Goal: Task Accomplishment & Management: Use online tool/utility

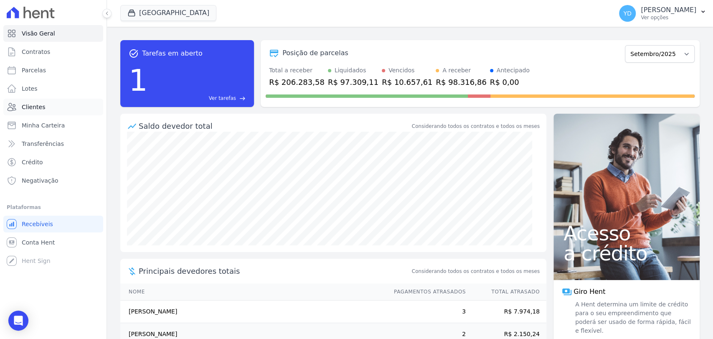
click at [54, 110] on link "Clientes" at bounding box center [53, 107] width 100 height 17
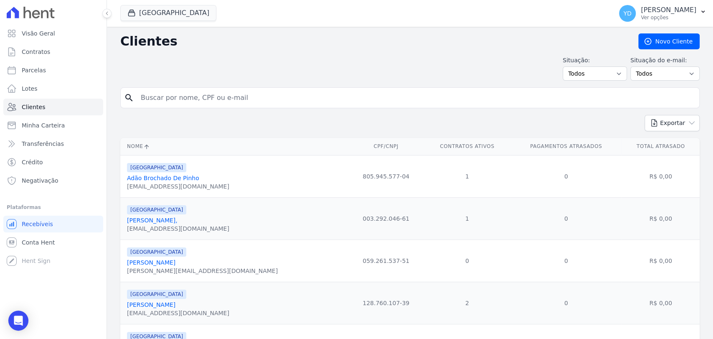
click at [183, 92] on input "search" at bounding box center [416, 97] width 560 height 17
paste input "[PERSON_NAME] [PERSON_NAME]"
type input "[PERSON_NAME] [PERSON_NAME]"
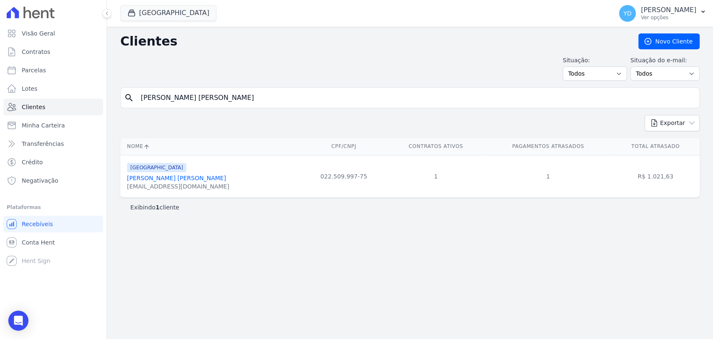
click at [180, 102] on input "Maria Conceição Brandão Petraszek" at bounding box center [416, 97] width 560 height 17
type input "vanja"
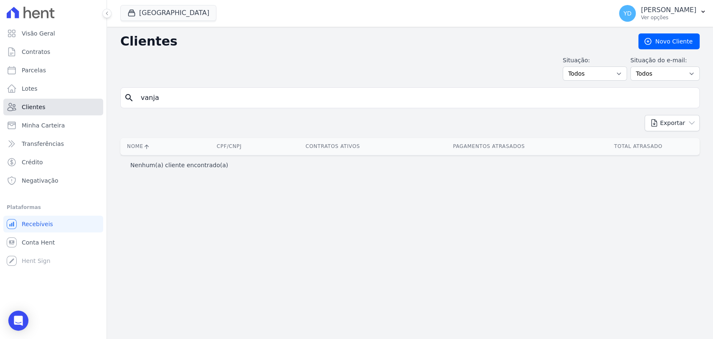
click at [65, 105] on link "Clientes" at bounding box center [53, 107] width 100 height 17
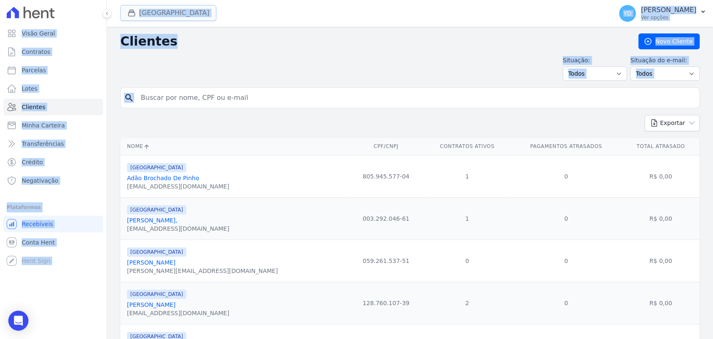
click at [178, 5] on button "Parque Das Palmeiras" at bounding box center [168, 13] width 96 height 16
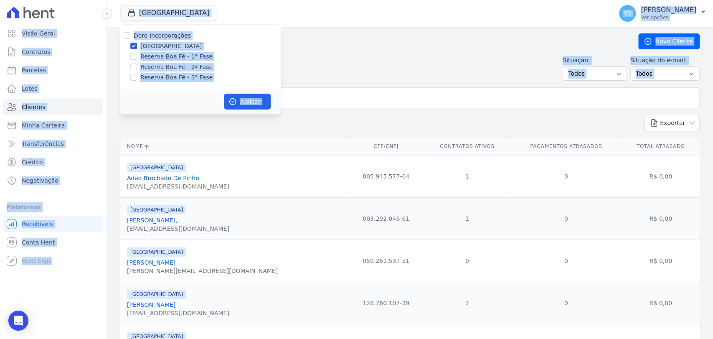
click at [178, 32] on label "Doro Incorporações" at bounding box center [162, 35] width 57 height 7
click at [130, 32] on input "Doro Incorporações" at bounding box center [127, 35] width 7 height 7
checkbox input "true"
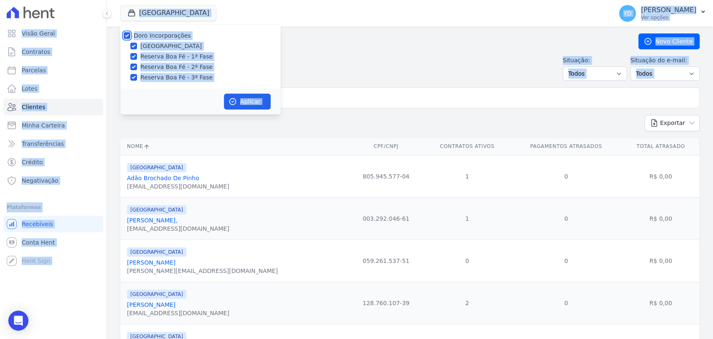
checkbox input "true"
click at [249, 98] on button "Aplicar" at bounding box center [247, 102] width 47 height 16
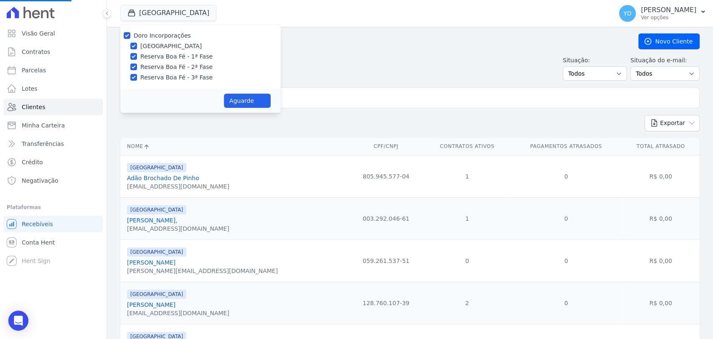
click at [383, 96] on input "search" at bounding box center [416, 97] width 560 height 17
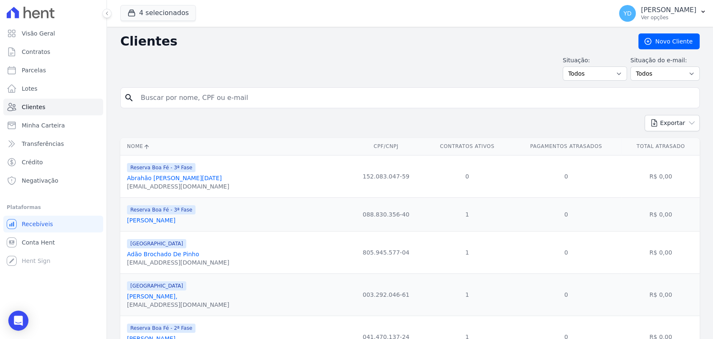
drag, startPoint x: 270, startPoint y: 98, endPoint x: 247, endPoint y: 98, distance: 22.6
click at [247, 98] on input "search" at bounding box center [416, 97] width 560 height 17
type input "vanja"
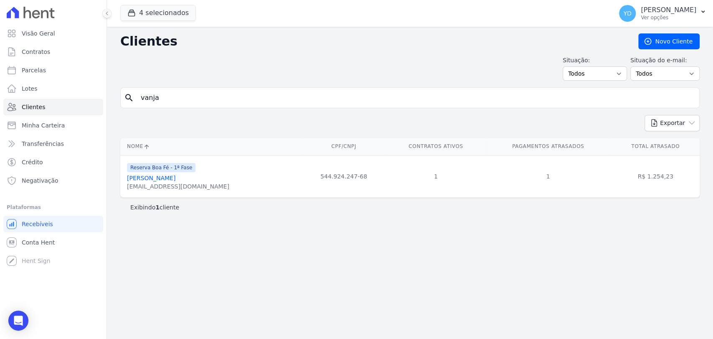
click at [194, 103] on input "vanja" at bounding box center [416, 97] width 560 height 17
paste input "Guilherme Nunes Da Silv"
type input "Guilherme Nunes Da Silva"
drag, startPoint x: 267, startPoint y: 84, endPoint x: 268, endPoint y: 91, distance: 7.5
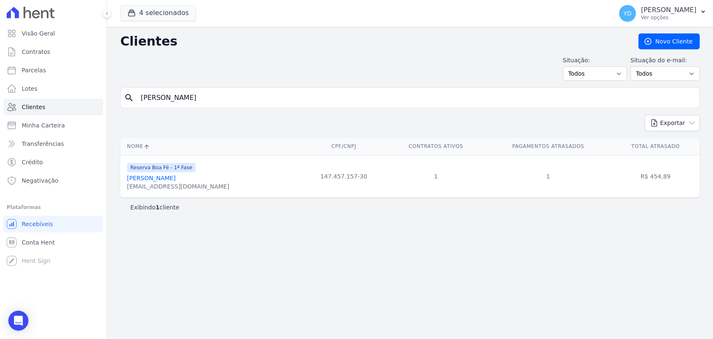
click at [267, 84] on div "Clientes Novo Cliente Situação: Todos Adimplentes Inadimplentes Situação do e-m…" at bounding box center [410, 183] width 606 height 312
click at [268, 91] on input "Guilherme Nunes Da Silva" at bounding box center [416, 97] width 560 height 17
paste input "stavo Rodrigues Laj"
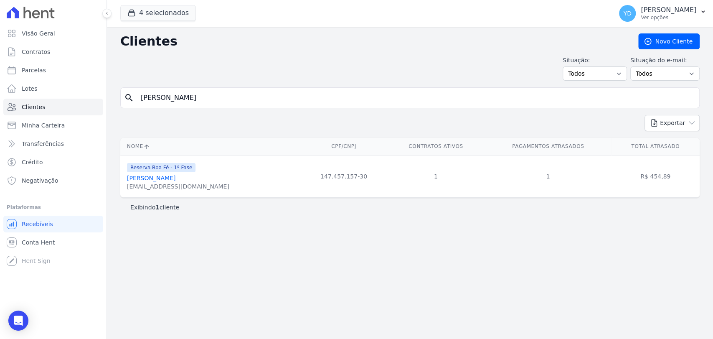
type input "Gustavo Rodrigues Laje"
click at [219, 93] on input "Gustavo Rodrigues Laje" at bounding box center [416, 97] width 560 height 17
paste input "Amarildo José Monken"
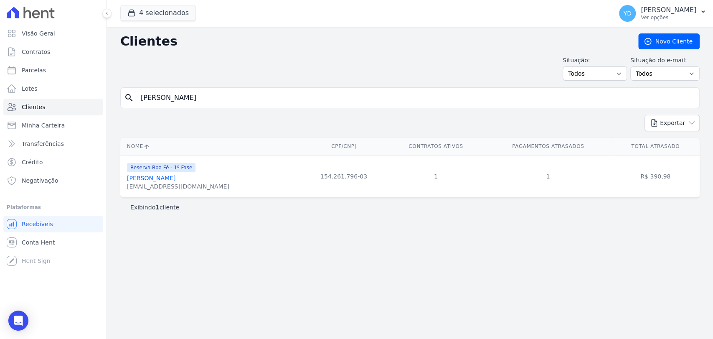
type input "Amarildo José Monken"
drag, startPoint x: 254, startPoint y: 111, endPoint x: 252, endPoint y: 106, distance: 5.3
click at [254, 110] on form "search Amarildo José Monken" at bounding box center [409, 101] width 579 height 28
click at [252, 104] on input "Amarildo José Monken" at bounding box center [416, 97] width 560 height 17
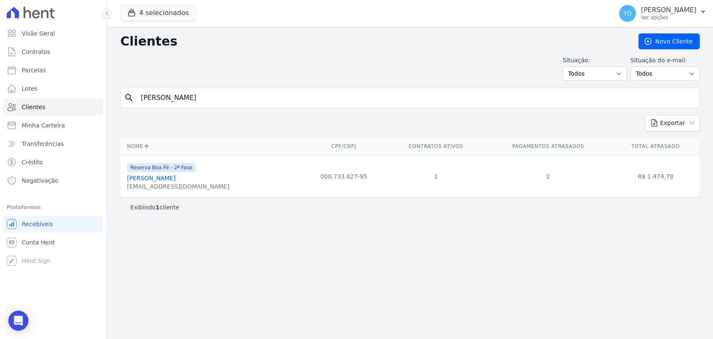
click at [252, 104] on input "Amarildo José Monken" at bounding box center [416, 97] width 560 height 17
paste input "Eziel Guilherme Da Silva"
type input "Eziel Guilherme Da Silva"
click at [256, 100] on input "Eziel Guilherme Da Silva" at bounding box center [416, 97] width 560 height 17
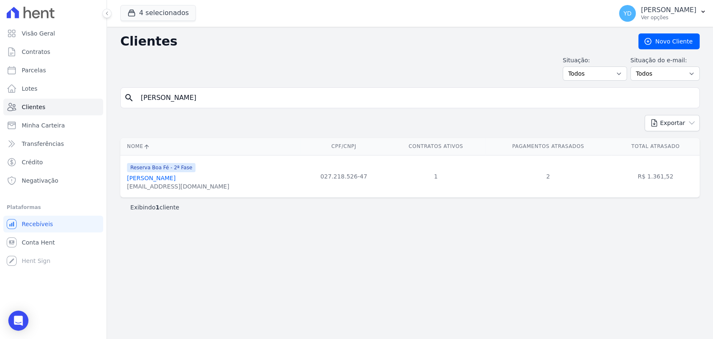
click at [256, 100] on input "Eziel Guilherme Da Silva" at bounding box center [416, 97] width 560 height 17
paste input "Filipe De Oliveira Fernandes"
type input "Filipe De Oliveira Fernandes"
click at [257, 85] on div "Clientes Novo Cliente Situação: Todos Adimplentes Inadimplentes Situação do e-m…" at bounding box center [410, 183] width 606 height 312
drag, startPoint x: 257, startPoint y: 85, endPoint x: 254, endPoint y: 93, distance: 8.9
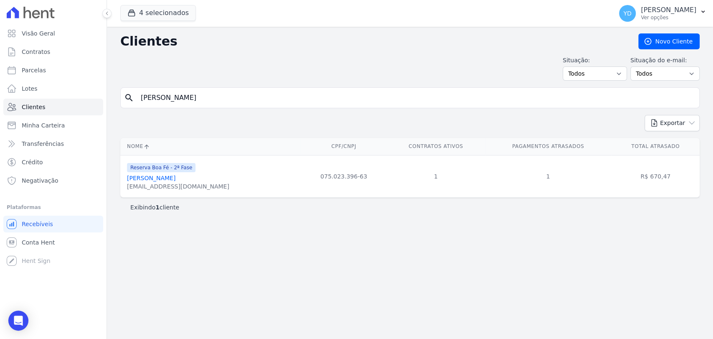
click at [257, 86] on div "Clientes Novo Cliente Situação: Todos Adimplentes Inadimplentes Situação do e-m…" at bounding box center [410, 183] width 606 height 312
click at [254, 94] on input "Filipe De Oliveira Fernandes" at bounding box center [416, 97] width 560 height 17
paste input "Geferson Gomes De Araujo"
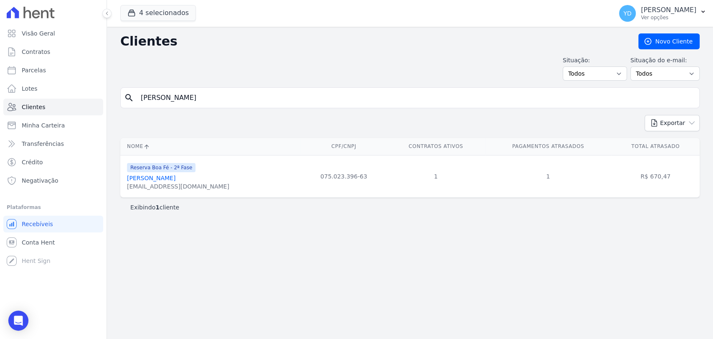
type input "Geferson Gomes De Araujo"
click at [227, 94] on input "Geferson Gomes De Araujo" at bounding box center [416, 97] width 560 height 17
paste input "Izaias De Souza Moutinho Junior"
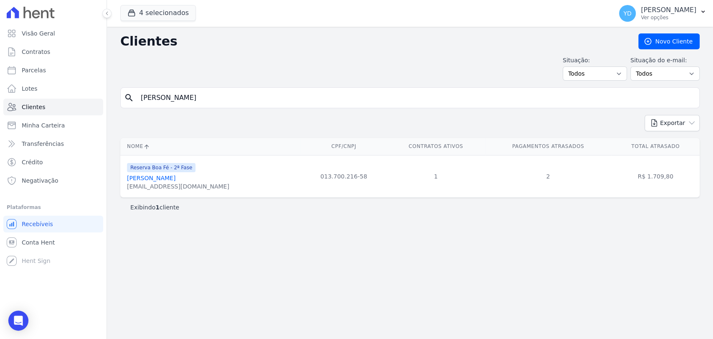
type input "Izaias De Souza Moutinho Junior"
click at [221, 101] on input "Izaias De Souza Moutinho Junior" at bounding box center [416, 97] width 560 height 17
paste input "Jose Fernando Felix"
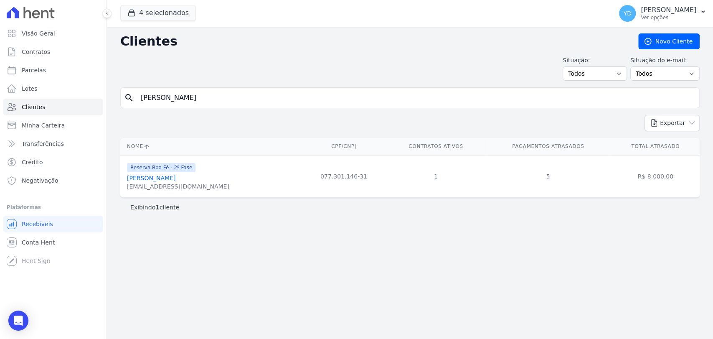
type input "Jose Fernando Felix Junior"
click at [231, 90] on input "Jose Fernando Felix Junior" at bounding box center [416, 97] width 560 height 17
paste input "Leharte Portela Henrique"
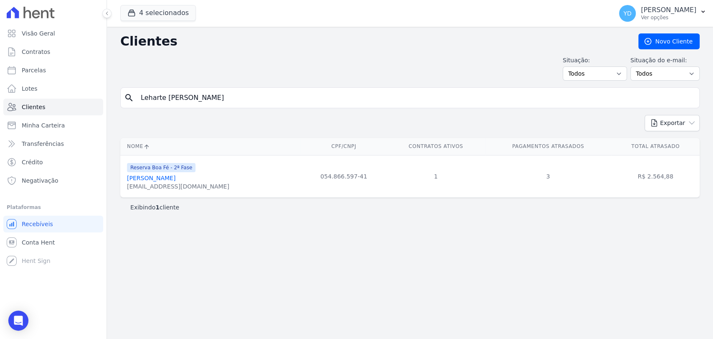
type input "Leharte Portela Henrique"
click at [211, 101] on input "Leharte Portela Henrique" at bounding box center [416, 97] width 560 height 17
paste input "uciane Aparecida Felix"
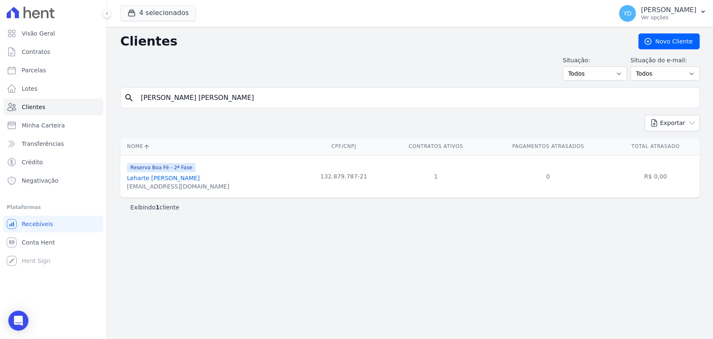
type input "Luciane Aparecida Felix"
click at [209, 94] on input "Luciane Aparecida Felix" at bounding box center [416, 97] width 560 height 17
paste input "neia Xavier Ferrari De Oliveira"
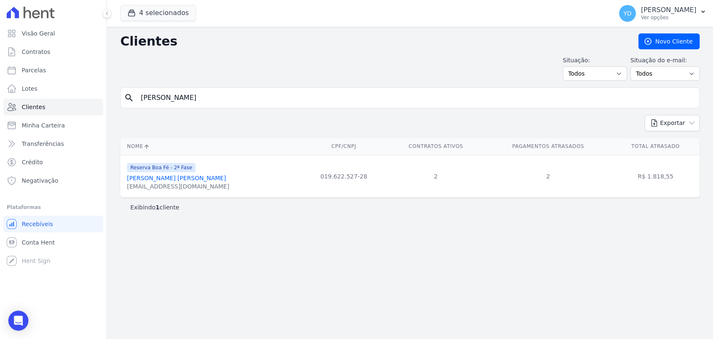
type input "Lucineia Xavier Ferrari De Oliveira"
click at [189, 96] on input "Lucineia Xavier Ferrari De Oliveira" at bounding box center [416, 97] width 560 height 17
paste input "Pedro Thiago Mont Mor Lopes"
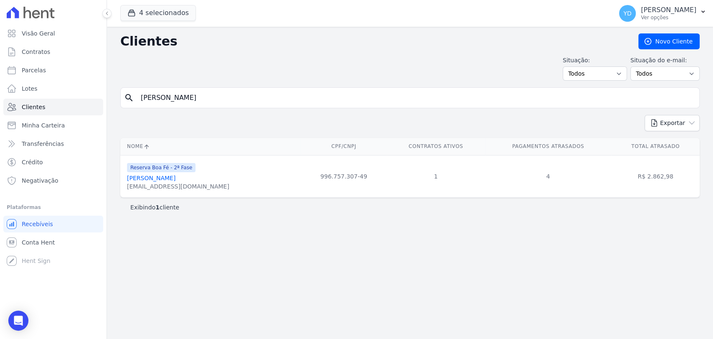
type input "Pedro Thiago Mont Mor Lopes"
click at [174, 88] on div "search Pedro Thiago Mont Mor Lopes" at bounding box center [409, 97] width 579 height 21
click at [176, 95] on input "Pedro Thiago Mont Mor Lopes" at bounding box center [416, 97] width 560 height 17
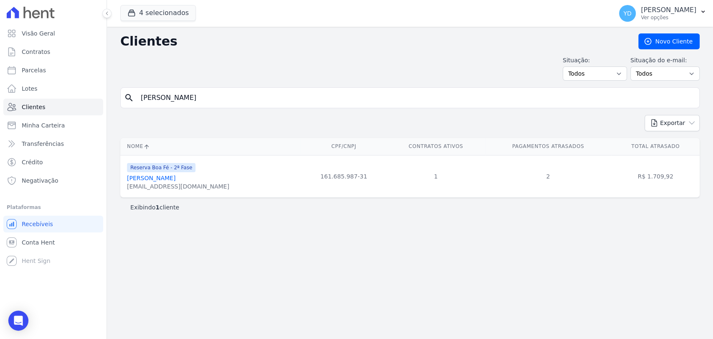
paste input "Thiago Meggiolaro Gomury"
type input "Thiago Meggiolaro Gomury"
click at [200, 106] on div "search Thiago Meggiolaro Gomury" at bounding box center [409, 97] width 579 height 21
click at [200, 102] on input "Thiago Meggiolaro Gomury" at bounding box center [416, 97] width 560 height 17
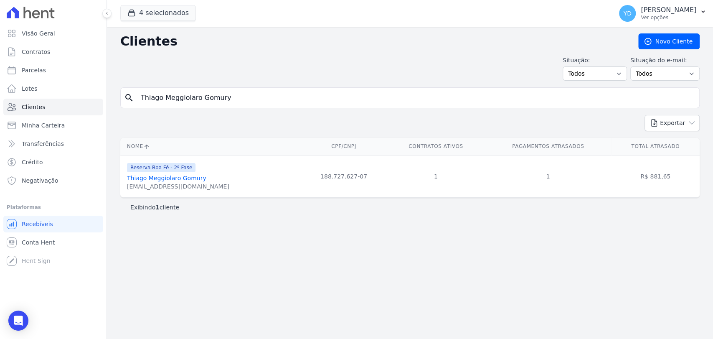
click at [200, 102] on input "Thiago Meggiolaro Gomury" at bounding box center [416, 97] width 560 height 17
paste input "André Luís Cantú"
type input "André Luís Cantú"
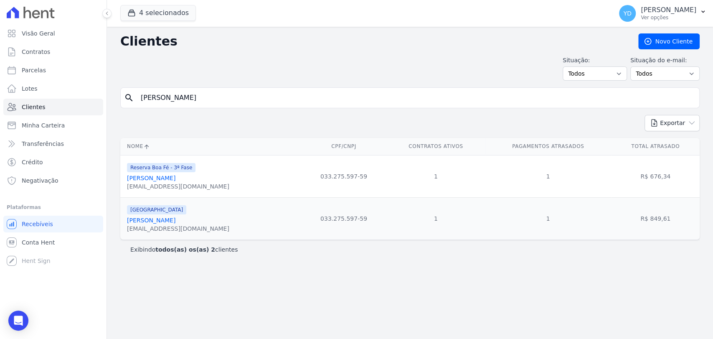
click at [203, 94] on input "André Luís Cantú" at bounding box center [416, 97] width 560 height 17
paste input "Cleber Milson Campos"
type input "Cleber Milson Campos"
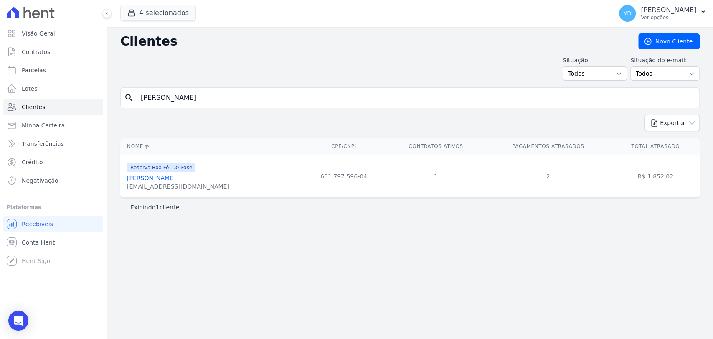
drag, startPoint x: 215, startPoint y: 108, endPoint x: 218, endPoint y: 103, distance: 5.6
click at [216, 106] on form "search Cleber Milson Campos" at bounding box center [409, 101] width 579 height 28
click at [218, 103] on input "Cleber Milson Campos" at bounding box center [416, 97] width 560 height 17
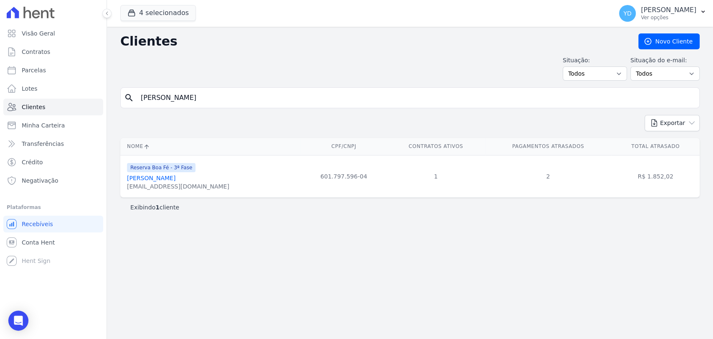
paste input "Faema Dos Santos Cunha"
type input "Faema Dos Santos Cunha"
click at [163, 96] on input "Faema Dos Santos Cunha" at bounding box center [416, 97] width 560 height 17
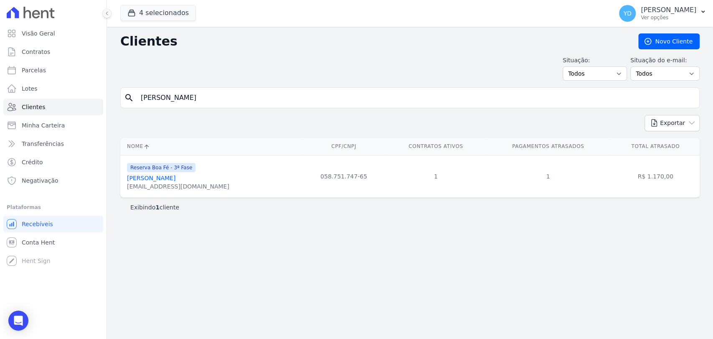
paste input "lávia Fernandes Daniel"
click at [299, 89] on input "Flávia Fernandes Daniel" at bounding box center [416, 97] width 560 height 17
type input "Flávia Fernandes Daniel"
click at [194, 88] on div "search Flávia Fernandes Daniel" at bounding box center [409, 97] width 579 height 21
click at [199, 104] on input "Flávia Fernandes Daniel" at bounding box center [416, 97] width 560 height 17
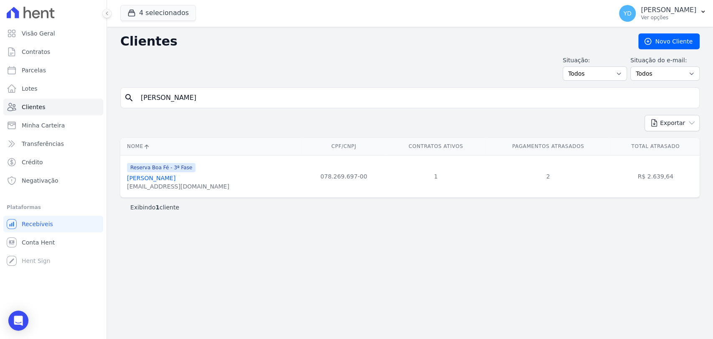
click at [199, 104] on input "Flávia Fernandes Daniel" at bounding box center [416, 97] width 560 height 17
click at [202, 104] on input "Flávia Fernandes Daniel" at bounding box center [416, 97] width 560 height 17
paste input "aviane Aparecida De Almeida Gomes -"
type input "Flaviane Aparecida De Almeida Gomes"
click at [185, 103] on input "Flaviane Aparecida De Almeida Gomes" at bounding box center [416, 97] width 560 height 17
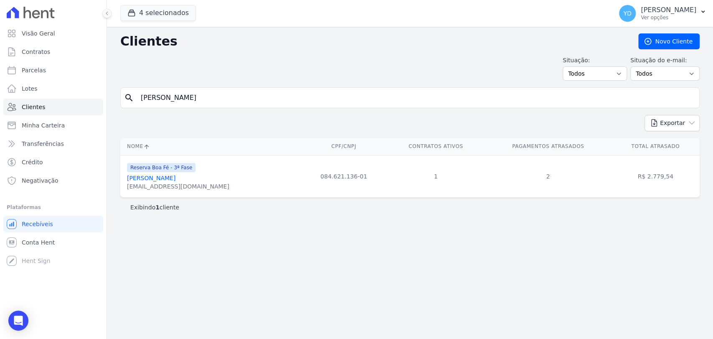
click at [185, 103] on input "Flaviane Aparecida De Almeida Gomes" at bounding box center [416, 97] width 560 height 17
paste input "Josiane Aparecida Da Silva"
type input "Josiane Aparecida Da Silva"
click at [191, 93] on input "Josiane Aparecida Da Silva" at bounding box center [416, 97] width 560 height 17
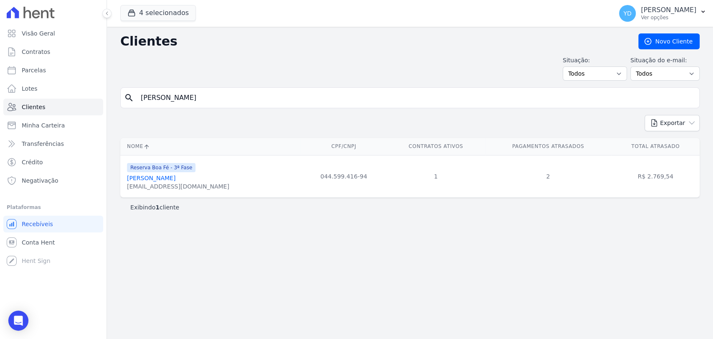
click at [191, 93] on input "Josiane Aparecida Da Silva" at bounding box center [416, 97] width 560 height 17
paste input "Lucianna Afonso Filgueiras Bueno"
type input "Lucianna Afonso Filgueiras Bueno"
click at [218, 101] on input "Lucianna Afonso Filgueiras Bueno" at bounding box center [416, 97] width 560 height 17
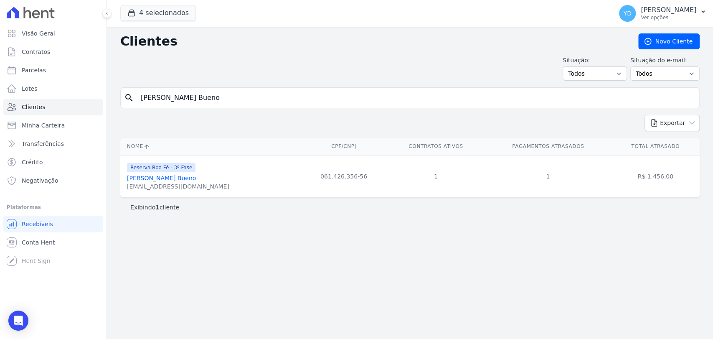
click at [218, 101] on input "Lucianna Afonso Filgueiras Bueno" at bounding box center [416, 97] width 560 height 17
paste input "iz Claudio Da Silva"
type input "Luiz Claudio Da Silva"
click at [222, 104] on input "Luiz Claudio Da Silva" at bounding box center [416, 97] width 560 height 17
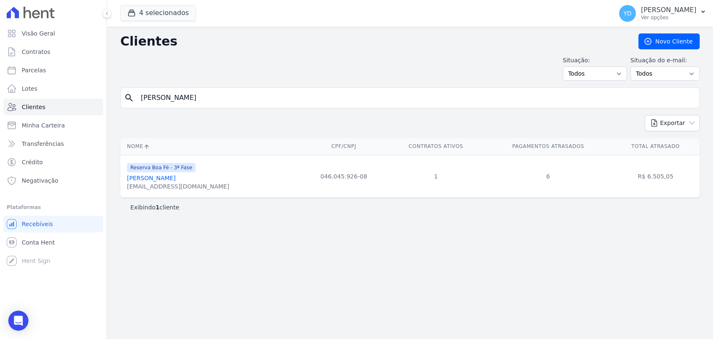
click at [222, 104] on input "Luiz Claudio Da Silva" at bounding box center [416, 97] width 560 height 17
paste input "Rafael Vicente Pereira Da Silva"
type input "Rafael Vicente Pereira Da Silva"
drag, startPoint x: 190, startPoint y: 80, endPoint x: 193, endPoint y: 85, distance: 5.0
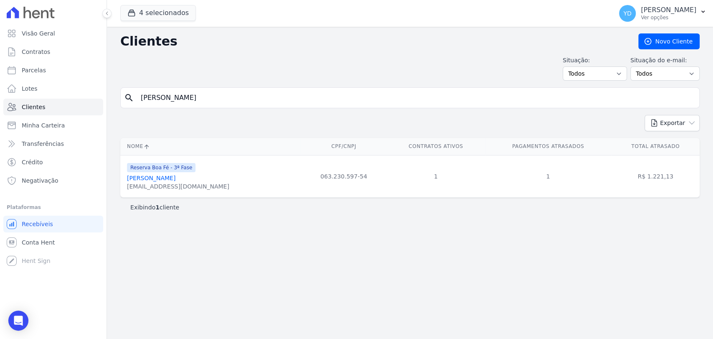
click at [192, 84] on div "Clientes Novo Cliente Situação: Todos Adimplentes Inadimplentes Situação do e-m…" at bounding box center [410, 183] width 606 height 312
click at [197, 89] on input "Rafael Vicente Pereira Da Silva" at bounding box center [416, 97] width 560 height 17
click at [197, 90] on input "Rafael Vicente Pereira Da Silva" at bounding box center [416, 97] width 560 height 17
paste input "iane Pereira Guimarães"
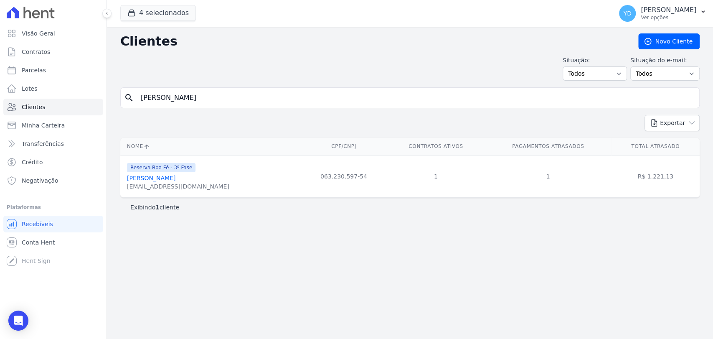
type input "Raiane Pereira Guimarães"
click at [188, 104] on input "Raiane Pereira Guimarães" at bounding box center [416, 97] width 560 height 17
paste input "Tiago Abreu Poncio"
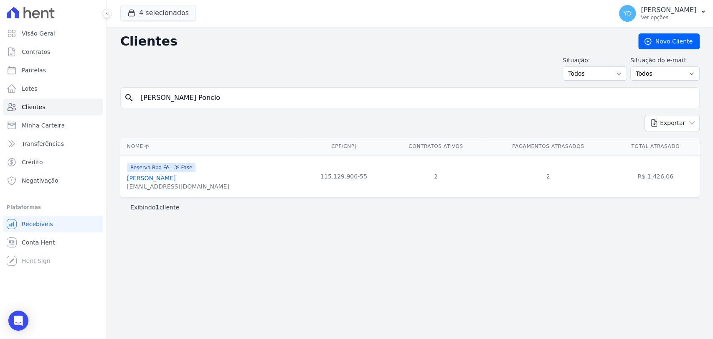
type input "Tiago Abreu Poncio"
click at [187, 103] on input "Tiago Abreu Poncio" at bounding box center [416, 97] width 560 height 17
paste input "Woodson Sahuan Rodrigues Mattos"
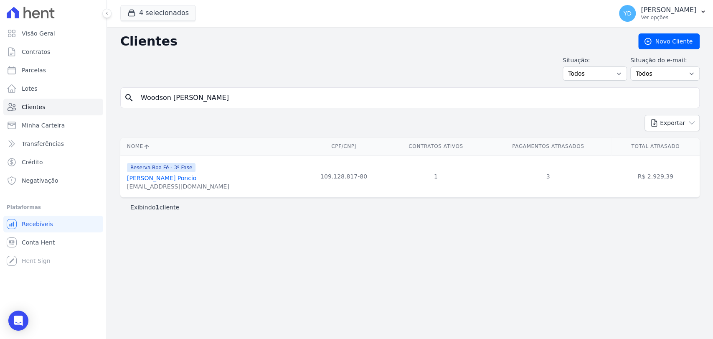
type input "Woodson Sahuan Rodrigues Mattos"
click at [182, 94] on input "Woodson Sahuan Rodrigues Mattos" at bounding box center [416, 97] width 560 height 17
type input "maria"
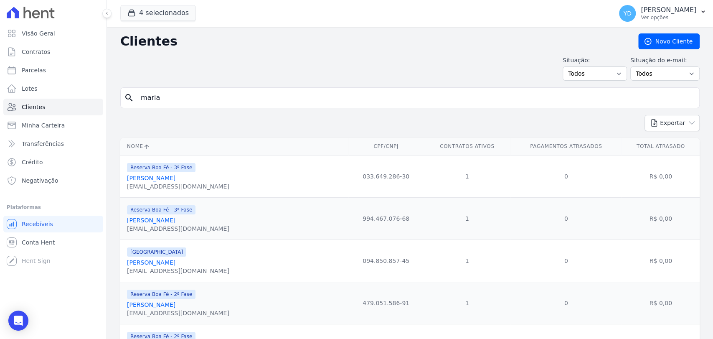
click at [160, 91] on input "maria" at bounding box center [416, 97] width 560 height 17
type input "gomury"
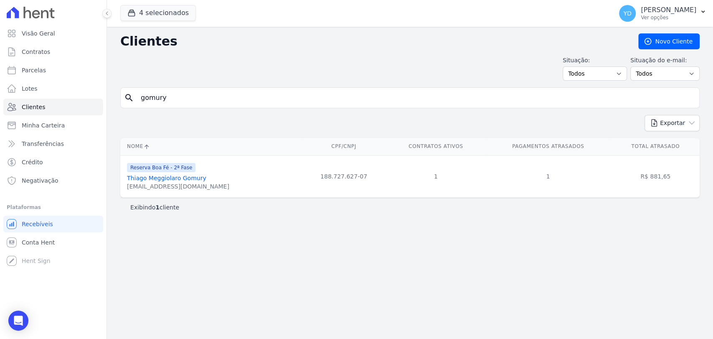
click at [188, 97] on input "gomury" at bounding box center [416, 97] width 560 height 17
type input "raggi"
click at [192, 104] on input "raggi" at bounding box center [416, 97] width 560 height 17
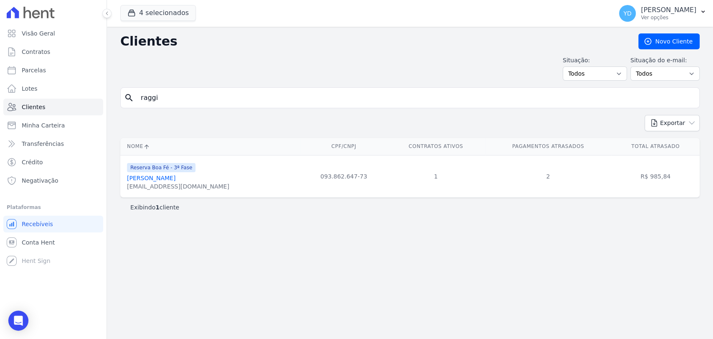
click at [192, 104] on input "raggi" at bounding box center [416, 97] width 560 height 17
type input "josiane"
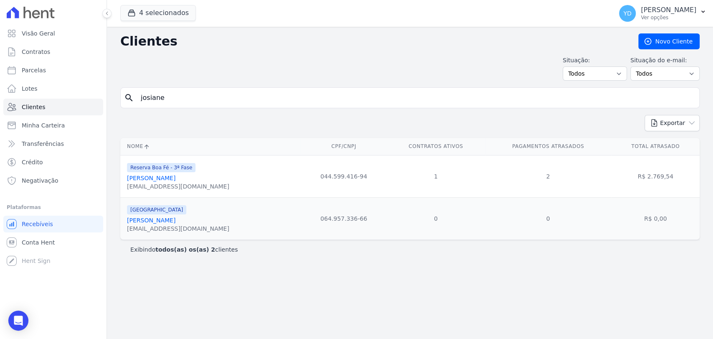
click at [241, 107] on div "search josiane" at bounding box center [409, 97] width 579 height 21
click at [240, 99] on input "josiane" at bounding box center [416, 97] width 560 height 17
type input "maria"
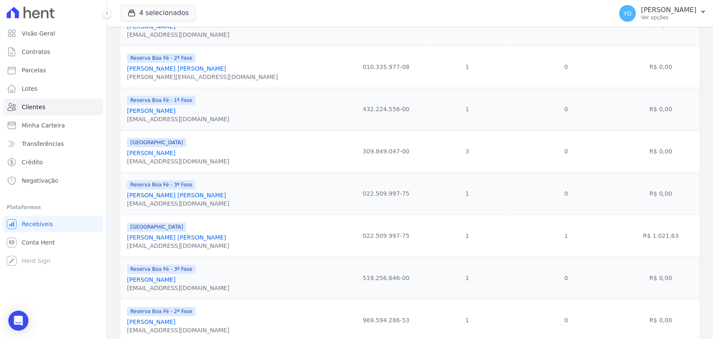
scroll to position [390, 0]
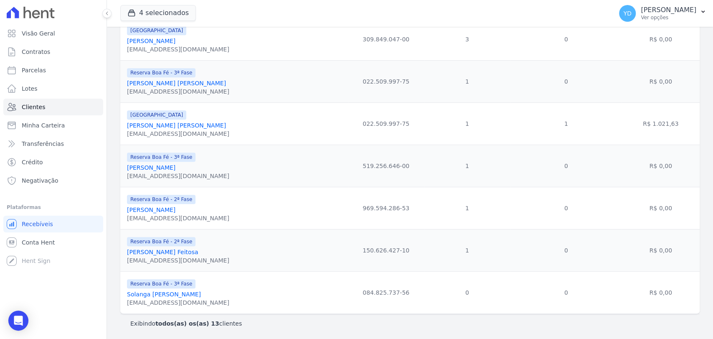
click at [195, 127] on link "Maria Conceição Brandão Petraszek" at bounding box center [176, 125] width 99 height 7
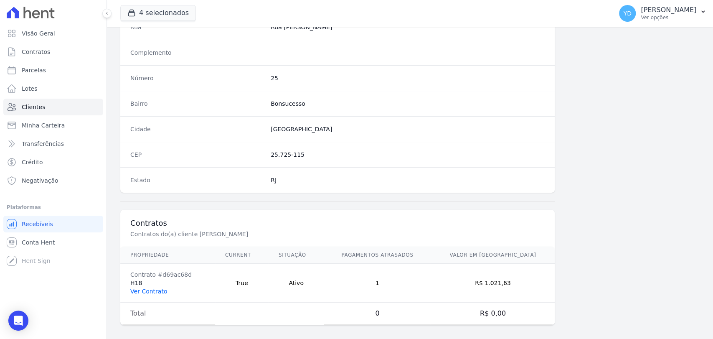
scroll to position [441, 0]
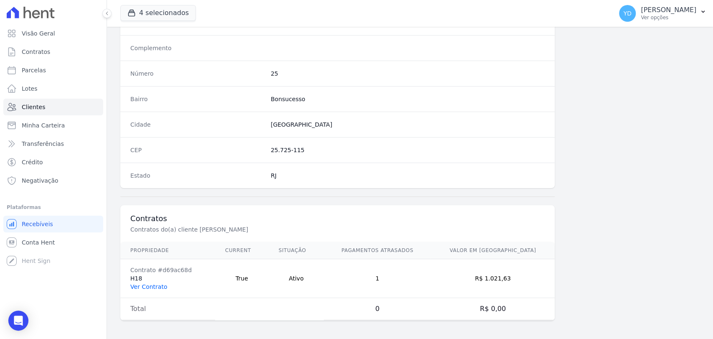
click at [162, 283] on link "Ver Contrato" at bounding box center [148, 286] width 37 height 7
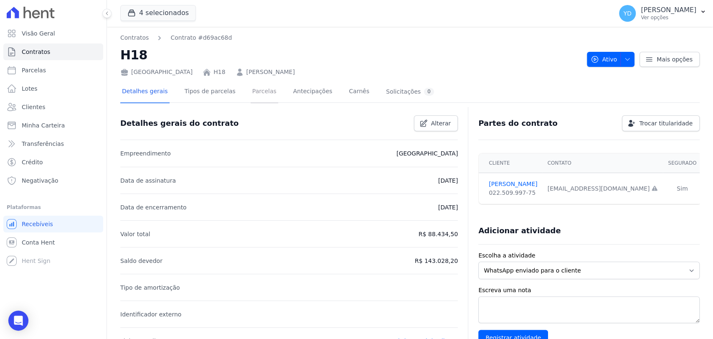
click at [259, 90] on link "Parcelas" at bounding box center [265, 92] width 28 height 22
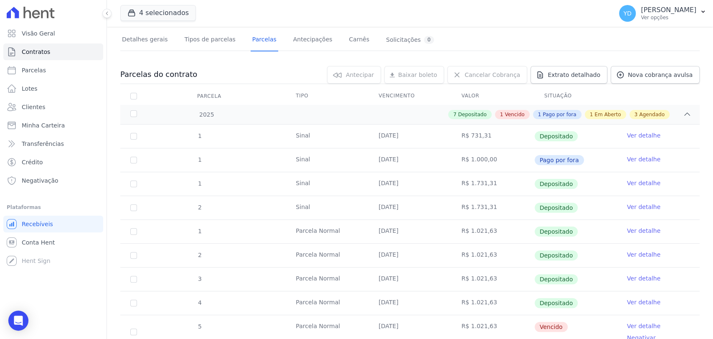
scroll to position [139, 0]
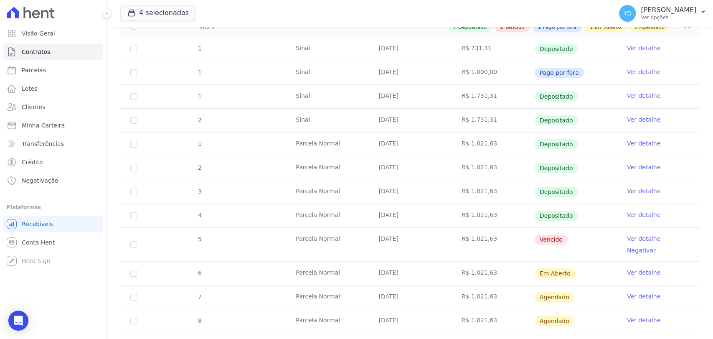
click at [633, 239] on link "Ver detalhe" at bounding box center [643, 238] width 33 height 8
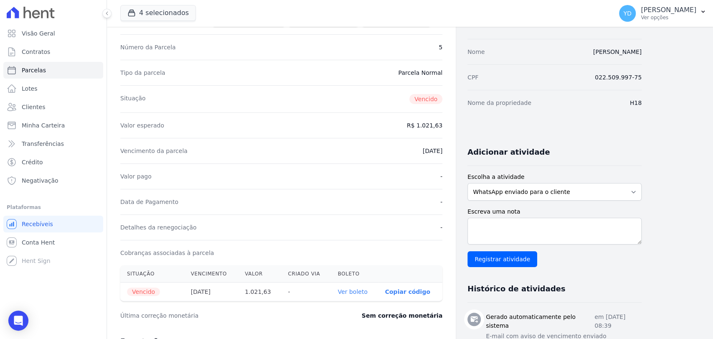
scroll to position [278, 0]
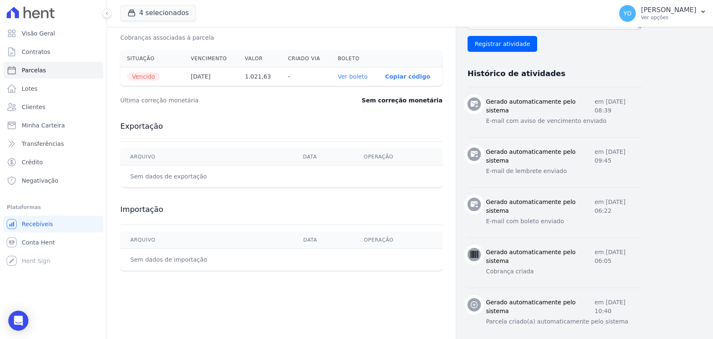
click at [365, 74] on link "Ver boleto" at bounding box center [353, 76] width 30 height 7
click at [83, 101] on link "Clientes" at bounding box center [53, 107] width 100 height 17
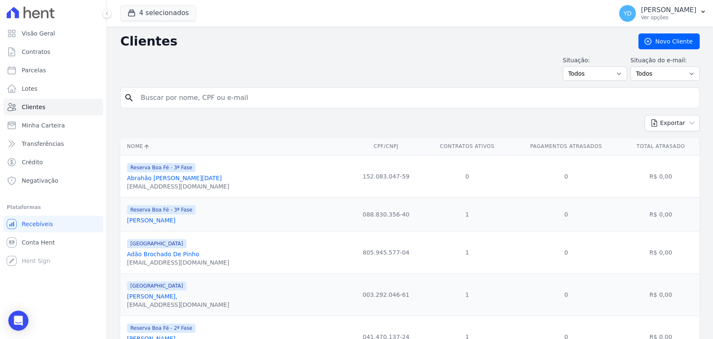
click at [208, 91] on input "search" at bounding box center [416, 97] width 560 height 17
type input "jose fernando"
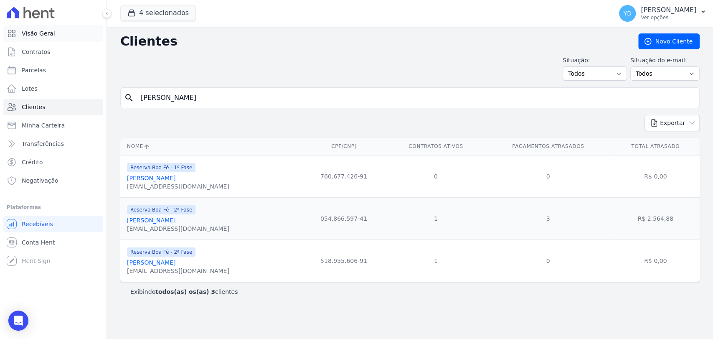
click at [69, 28] on link "Visão Geral" at bounding box center [53, 33] width 100 height 17
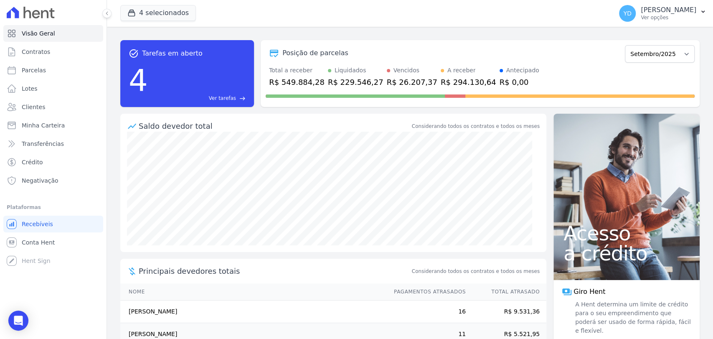
click at [218, 98] on span "Ver tarefas" at bounding box center [222, 98] width 27 height 8
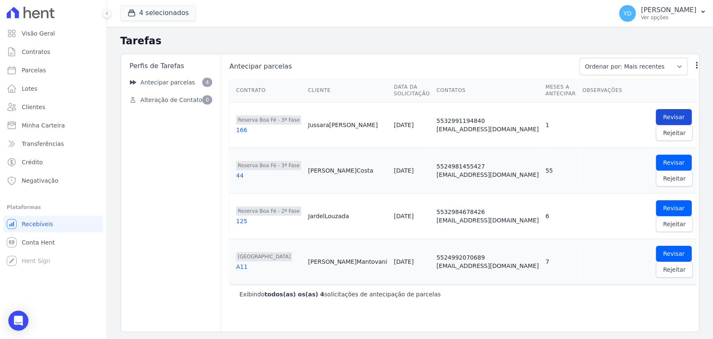
click at [656, 113] on link "Revisar" at bounding box center [674, 117] width 36 height 16
click at [663, 134] on span "Rejeitar" at bounding box center [674, 133] width 23 height 8
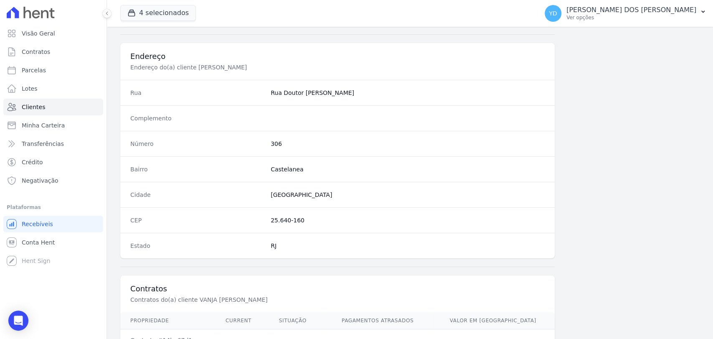
scroll to position [441, 0]
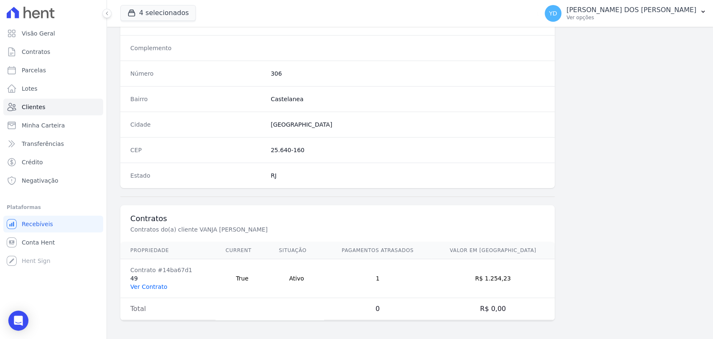
click at [151, 285] on link "Ver Contrato" at bounding box center [148, 286] width 37 height 7
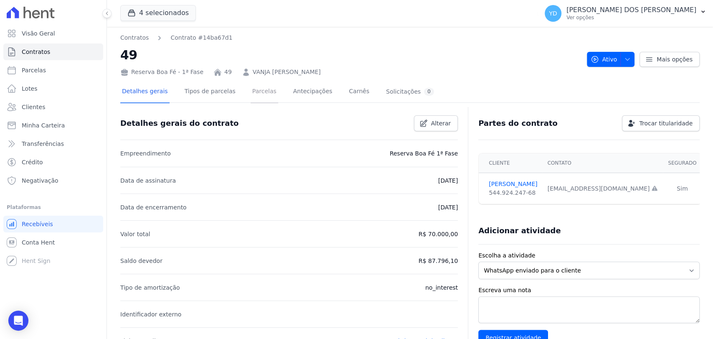
click at [251, 84] on link "Parcelas" at bounding box center [265, 92] width 28 height 22
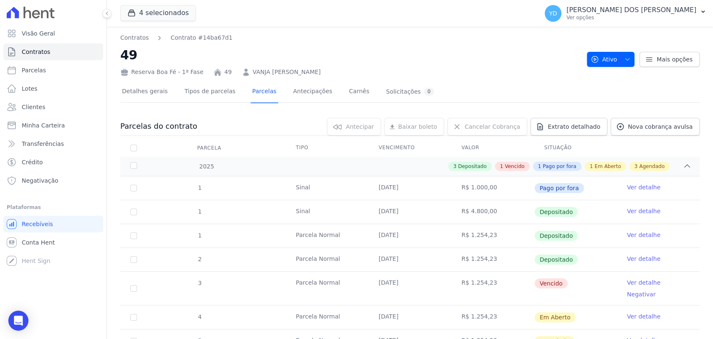
click at [253, 74] on link "VANJA CARLA DA SILVA" at bounding box center [287, 72] width 68 height 9
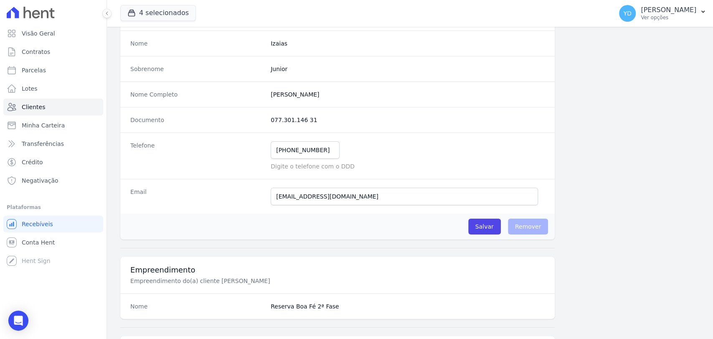
scroll to position [46, 0]
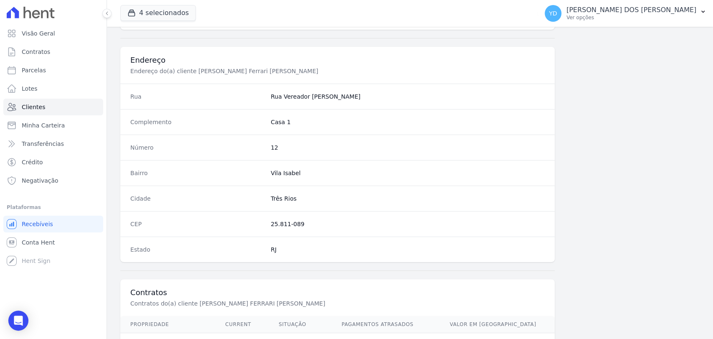
scroll to position [441, 0]
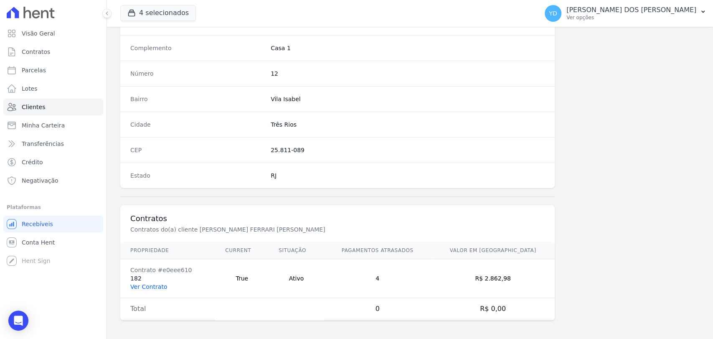
click at [152, 283] on link "Ver Contrato" at bounding box center [148, 286] width 37 height 7
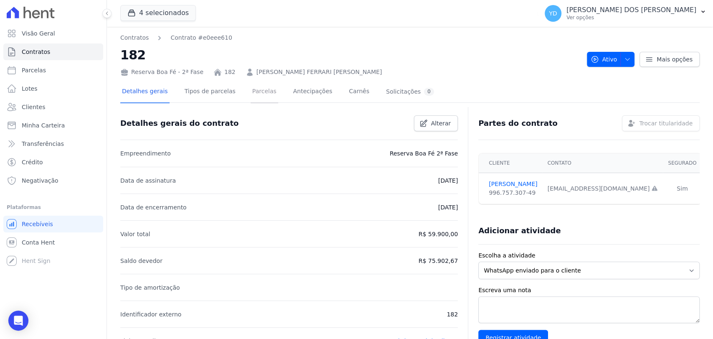
click at [255, 90] on link "Parcelas" at bounding box center [265, 92] width 28 height 22
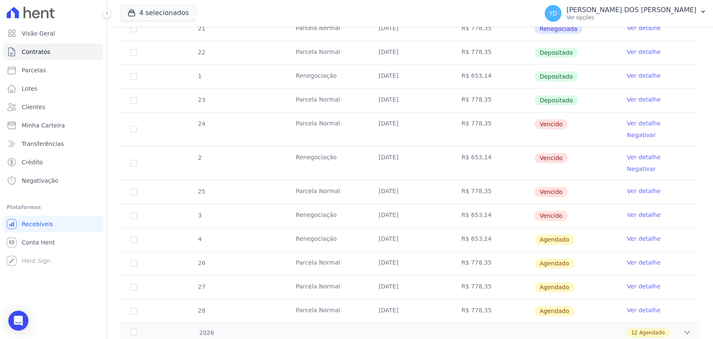
scroll to position [278, 0]
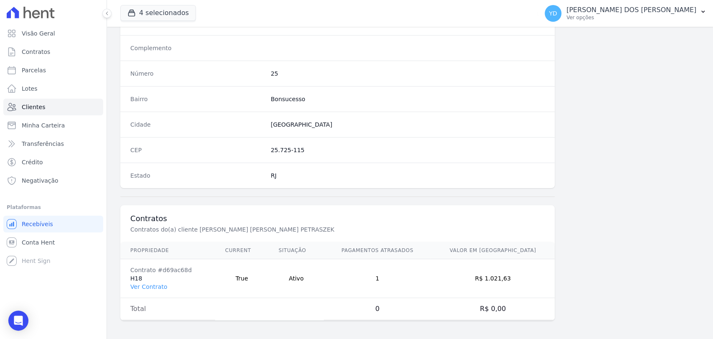
scroll to position [441, 0]
click at [152, 285] on link "Ver Contrato" at bounding box center [148, 286] width 37 height 7
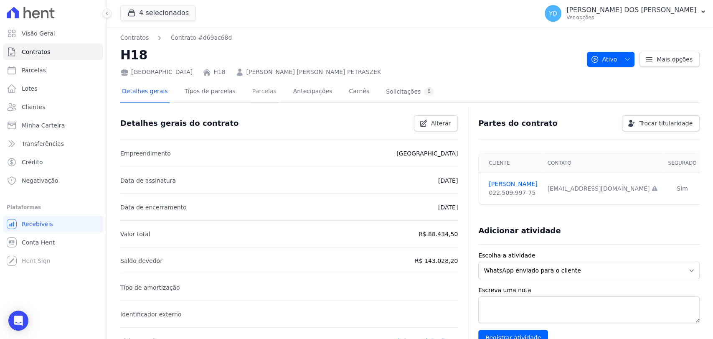
click at [262, 98] on link "Parcelas" at bounding box center [265, 92] width 28 height 22
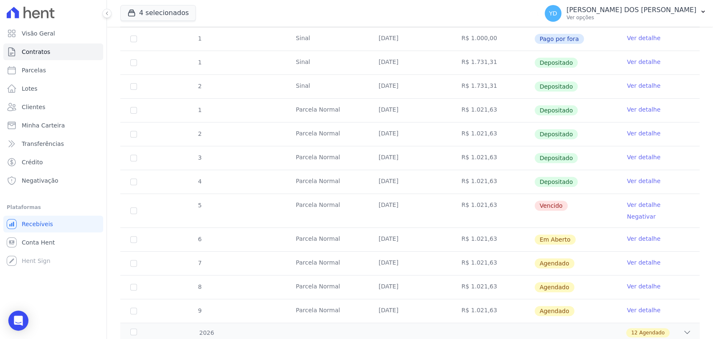
scroll to position [185, 0]
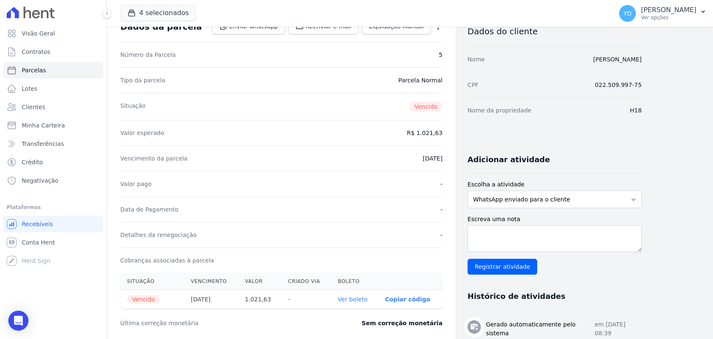
scroll to position [46, 0]
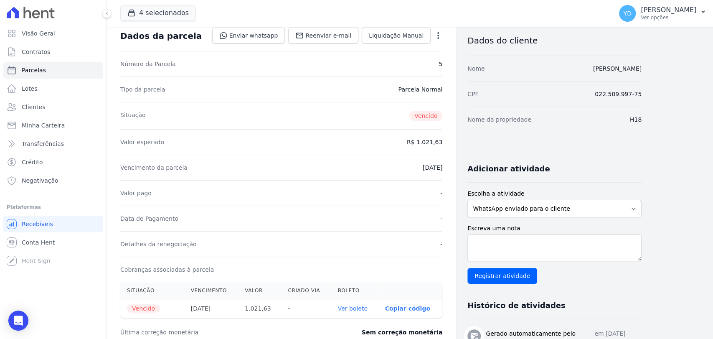
click at [445, 36] on div "Contratos Contrato #d69ac68d [GEOGRAPHIC_DATA] Parcela #5 Parcela #5 - Agosto d…" at bounding box center [281, 278] width 349 height 596
click at [440, 33] on icon "button" at bounding box center [438, 35] width 8 height 8
click at [406, 91] on link "Renegociar" at bounding box center [402, 91] width 74 height 15
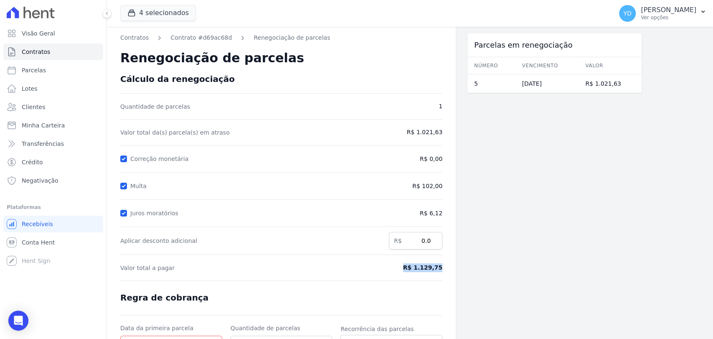
drag, startPoint x: 411, startPoint y: 269, endPoint x: 460, endPoint y: 269, distance: 49.3
click at [460, 269] on div "Contratos Contrato #d69ac68d Renegociação de parcelas Renegociação de parcelas …" at bounding box center [374, 223] width 535 height 392
copy span "R$ 1.129,75"
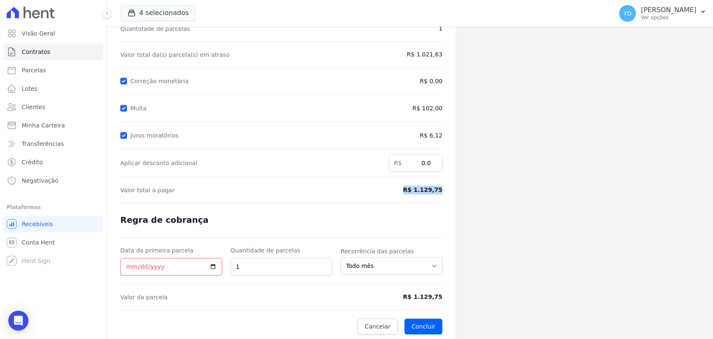
scroll to position [79, 0]
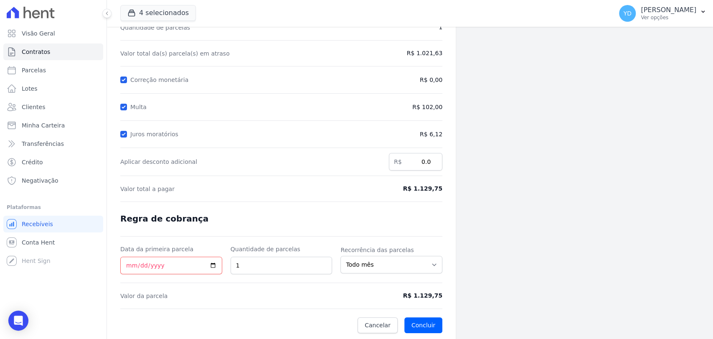
click at [414, 295] on span "R$ 1.129,75" at bounding box center [405, 295] width 74 height 9
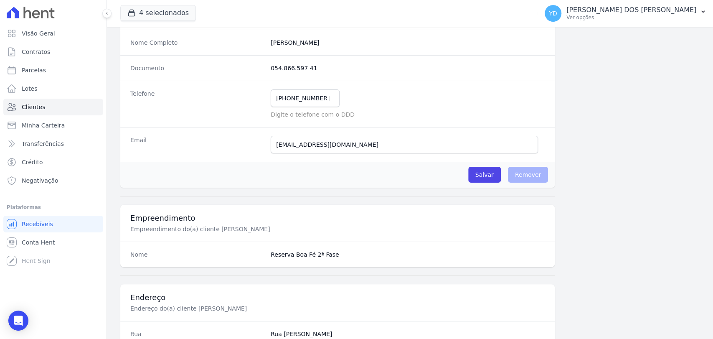
scroll to position [441, 0]
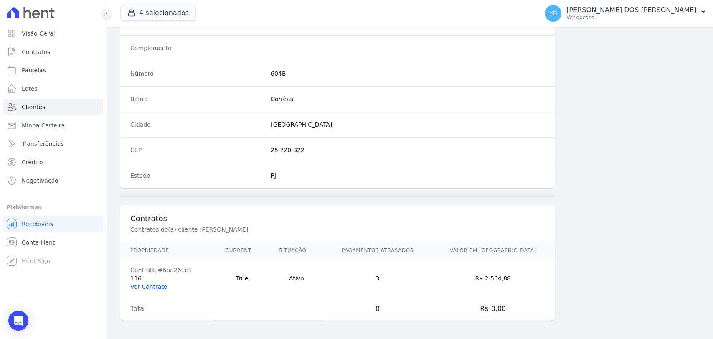
click at [152, 285] on link "Ver Contrato" at bounding box center [148, 286] width 37 height 7
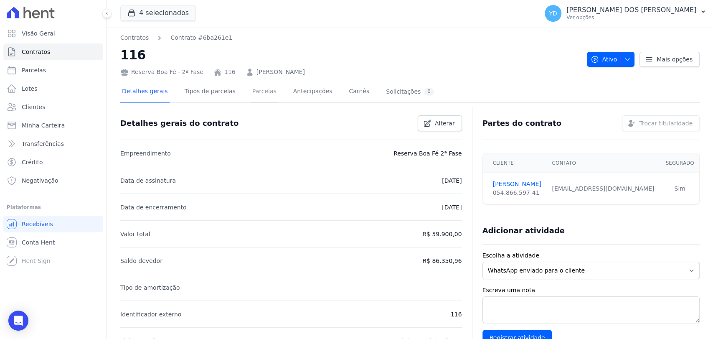
click at [251, 98] on link "Parcelas" at bounding box center [265, 92] width 28 height 22
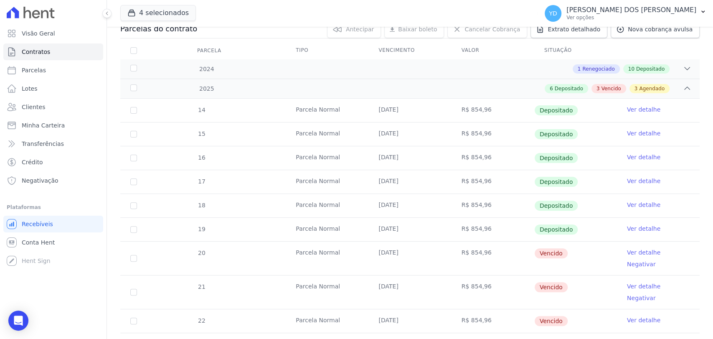
scroll to position [232, 0]
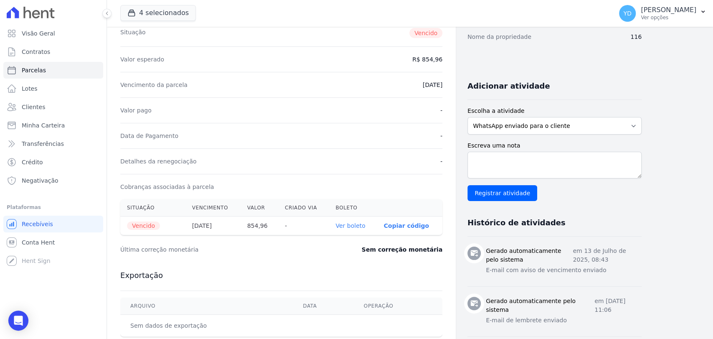
scroll to position [139, 0]
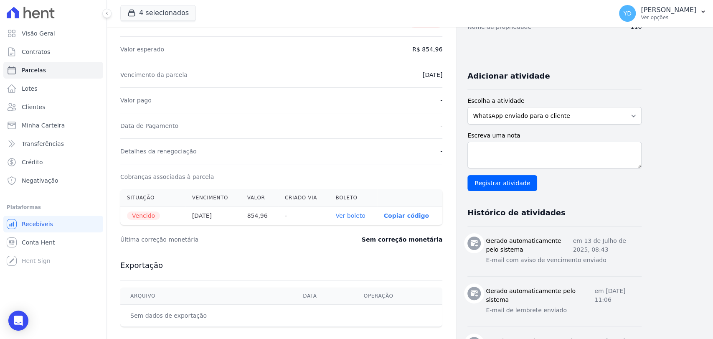
click at [354, 213] on link "Ver boleto" at bounding box center [350, 215] width 30 height 7
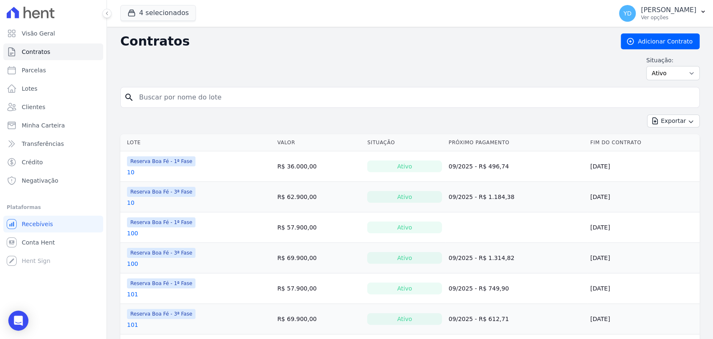
click at [244, 100] on input "search" at bounding box center [415, 97] width 562 height 17
type input "166"
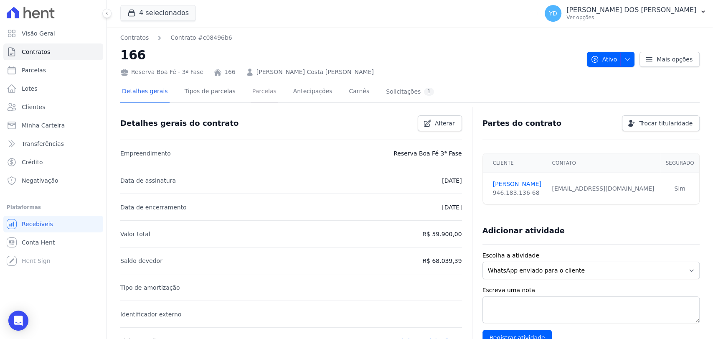
click at [251, 96] on link "Parcelas" at bounding box center [265, 92] width 28 height 22
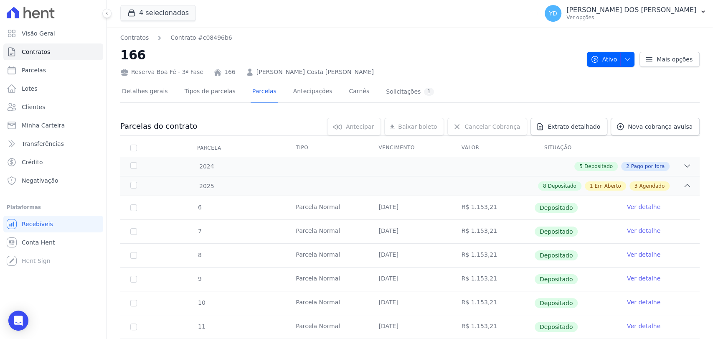
scroll to position [185, 0]
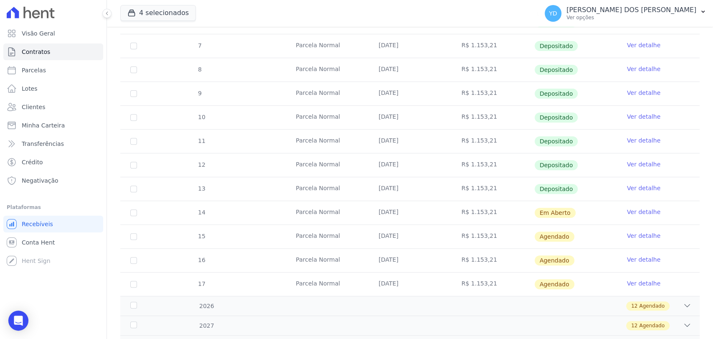
click at [627, 234] on link "Ver detalhe" at bounding box center [643, 235] width 33 height 8
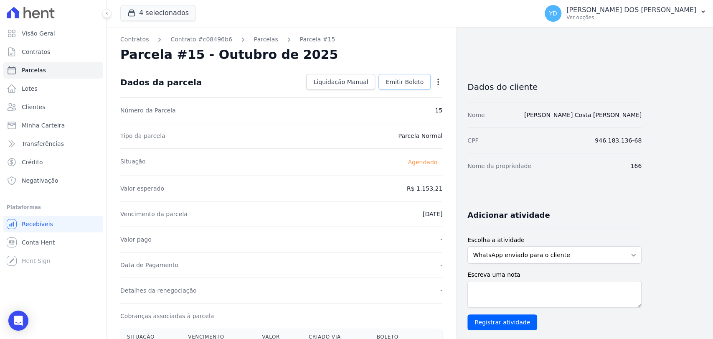
click at [401, 76] on link "Emitir Boleto" at bounding box center [404, 82] width 52 height 16
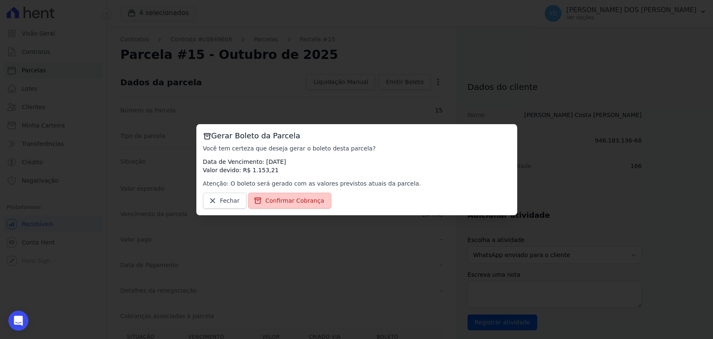
click at [275, 198] on span "Confirmar Cobrança" at bounding box center [294, 200] width 59 height 8
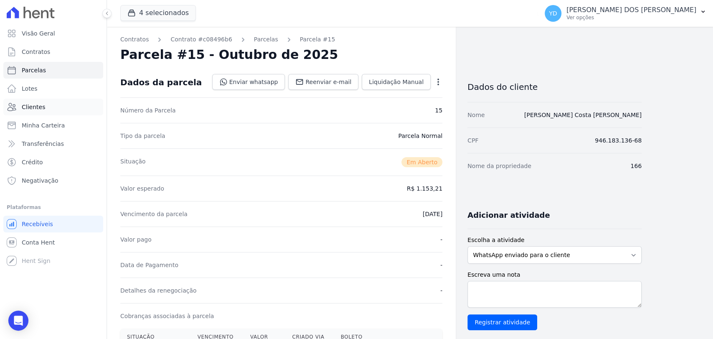
click at [60, 112] on link "Clientes" at bounding box center [53, 107] width 100 height 17
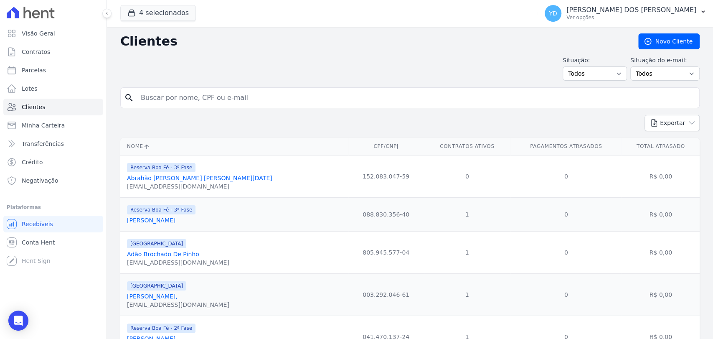
drag, startPoint x: 238, startPoint y: 103, endPoint x: 237, endPoint y: 94, distance: 8.9
click at [238, 103] on input "search" at bounding box center [416, 97] width 560 height 17
type input "jardel"
